Goal: Transaction & Acquisition: Subscribe to service/newsletter

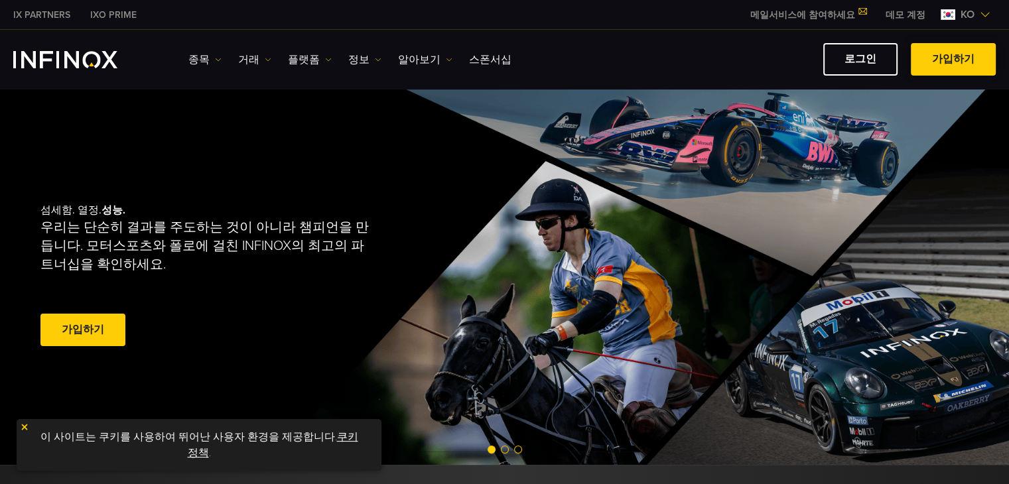
click at [953, 60] on span at bounding box center [953, 60] width 0 height 0
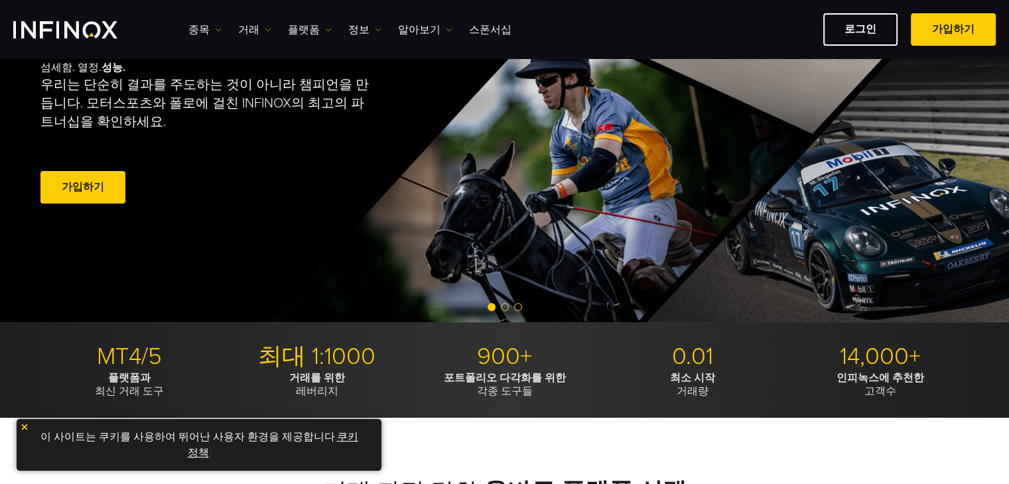
scroll to position [66, 0]
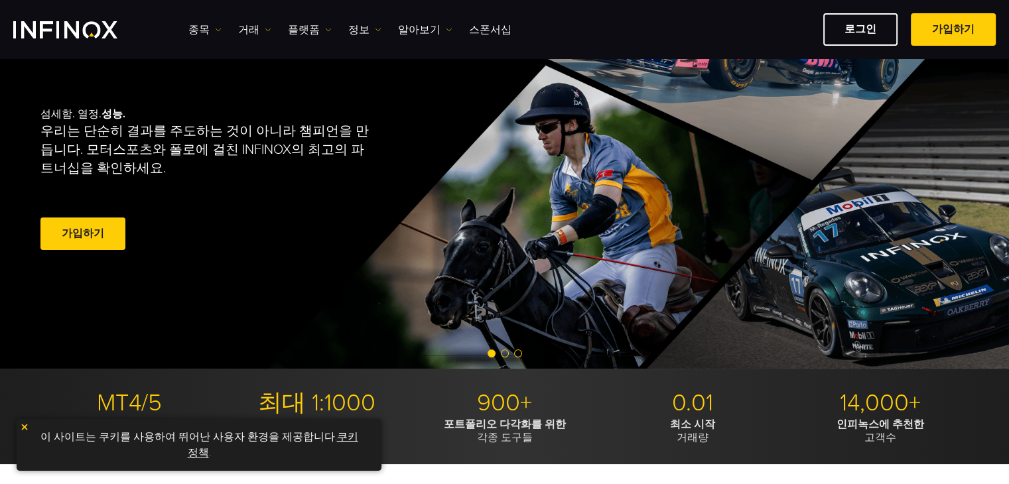
click at [27, 426] on img at bounding box center [24, 426] width 9 height 9
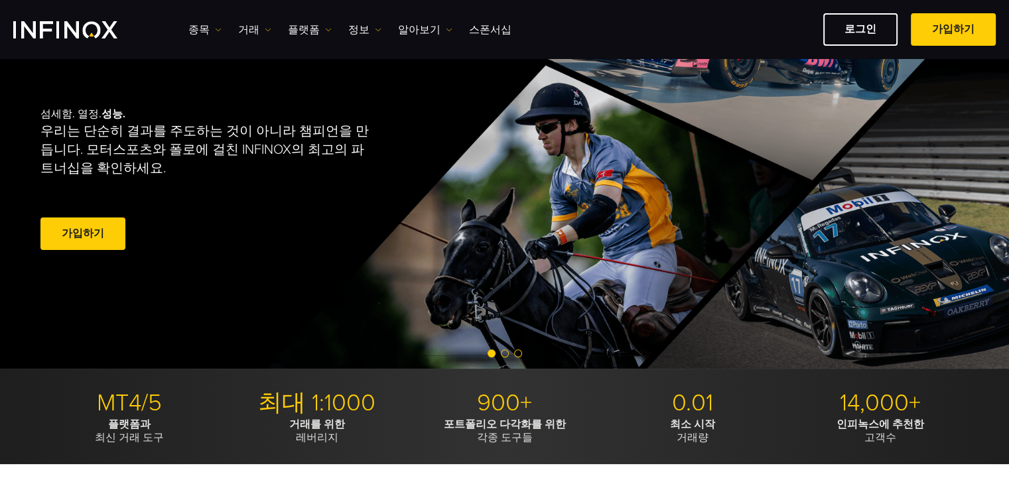
scroll to position [0, 0]
click at [83, 234] on span at bounding box center [83, 234] width 0 height 0
